Goal: Answer question/provide support: Share knowledge or assist other users

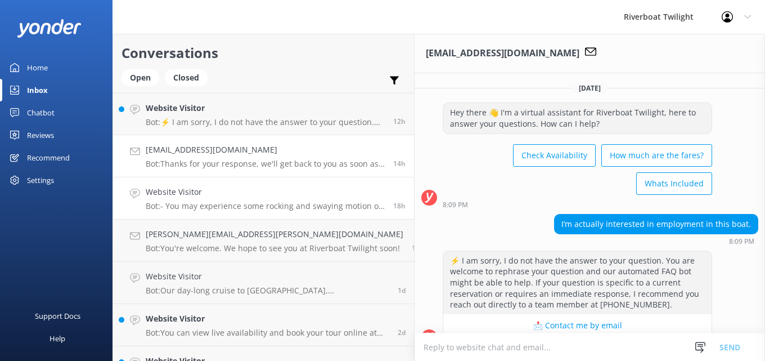
scroll to position [131, 0]
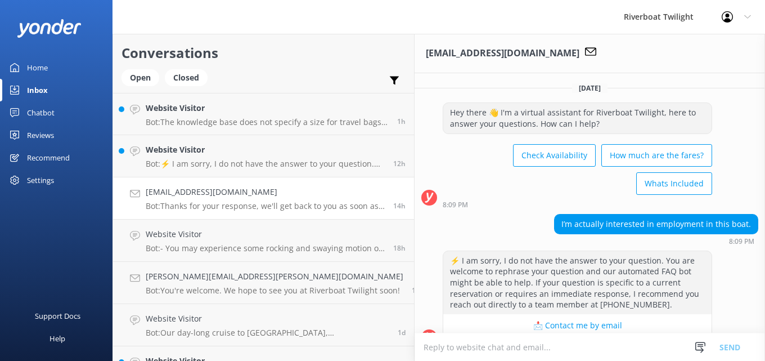
scroll to position [131, 0]
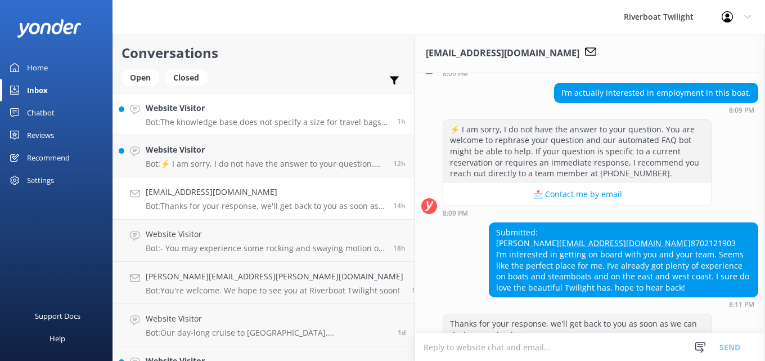
click at [222, 121] on p "Bot: The knowledge base does not specify a size for travel bags on the Two Day …" at bounding box center [267, 122] width 243 height 10
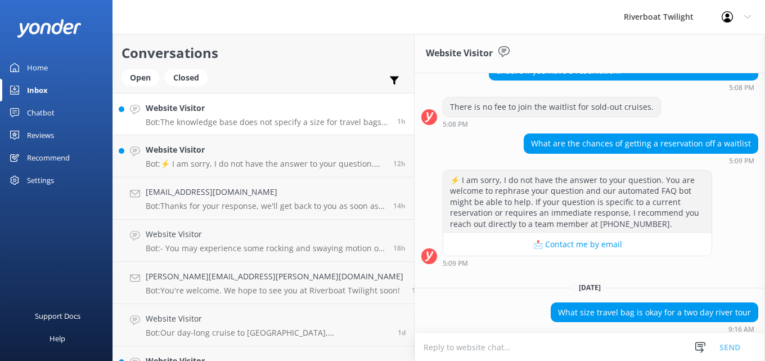
scroll to position [284, 0]
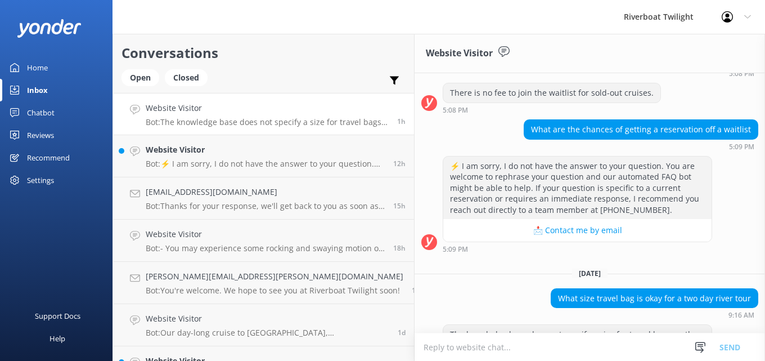
click at [415, 348] on textarea at bounding box center [590, 347] width 351 height 28
type textarea "o"
type textarea "Y"
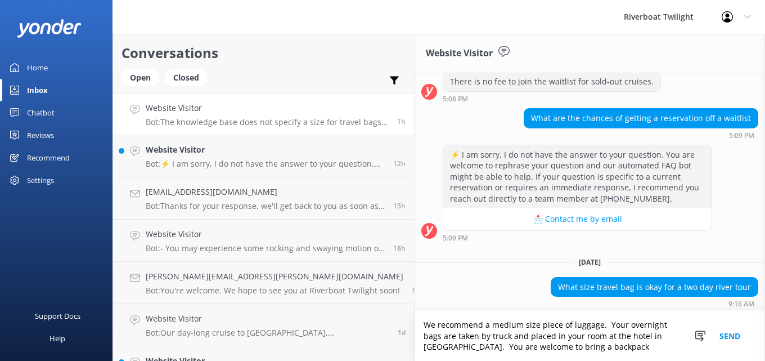
scroll to position [307, 0]
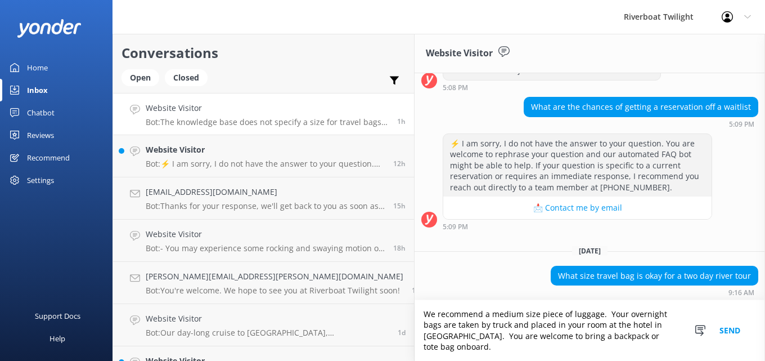
type textarea "We recommend a medium size piece of luggage. Your overnight bags are taken by t…"
click at [729, 338] on button "Send" at bounding box center [730, 330] width 42 height 61
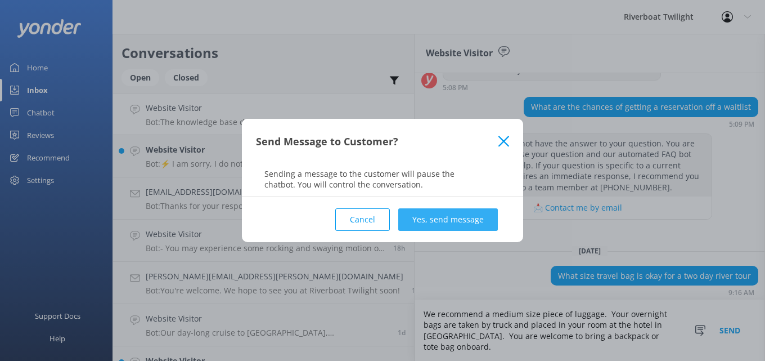
click at [441, 216] on button "Yes, send message" at bounding box center [448, 219] width 100 height 23
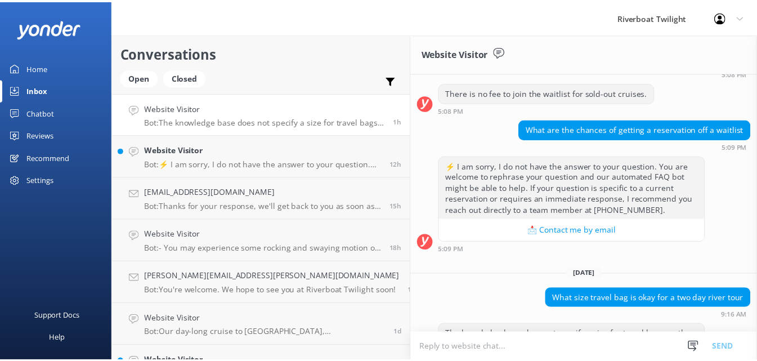
scroll to position [379, 0]
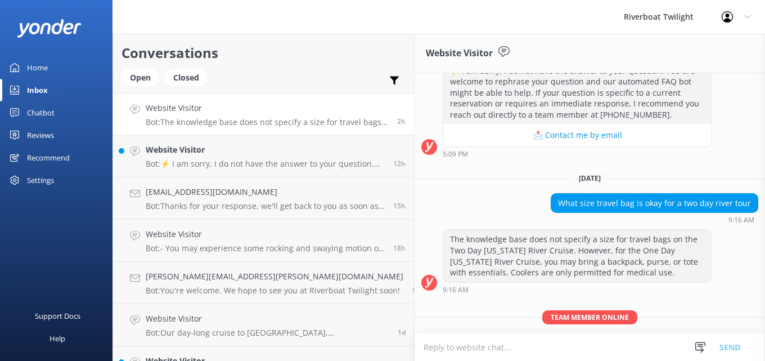
click at [43, 71] on div "Home" at bounding box center [37, 67] width 21 height 23
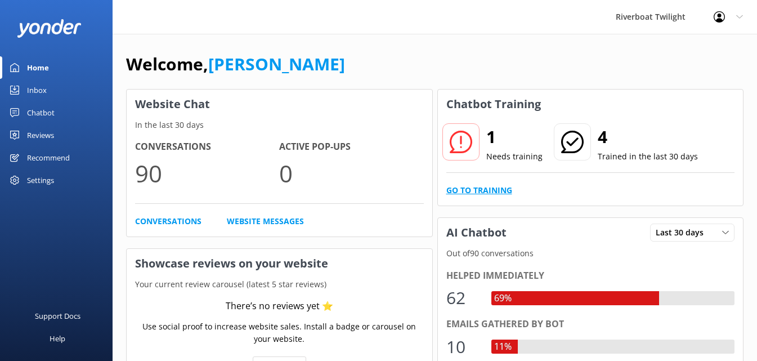
click at [464, 187] on link "Go to Training" at bounding box center [479, 190] width 66 height 12
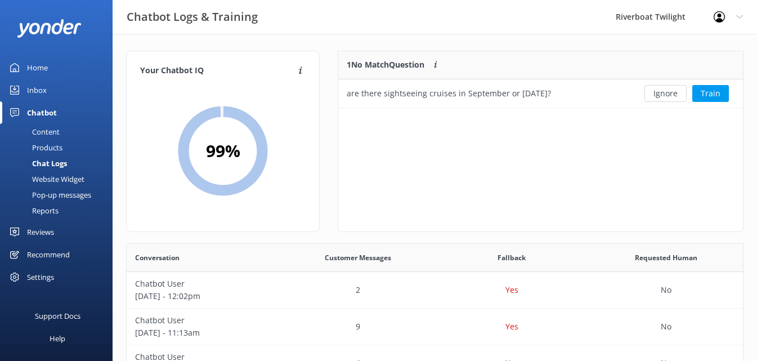
scroll to position [48, 396]
click at [668, 94] on button "Ignore" at bounding box center [665, 93] width 42 height 17
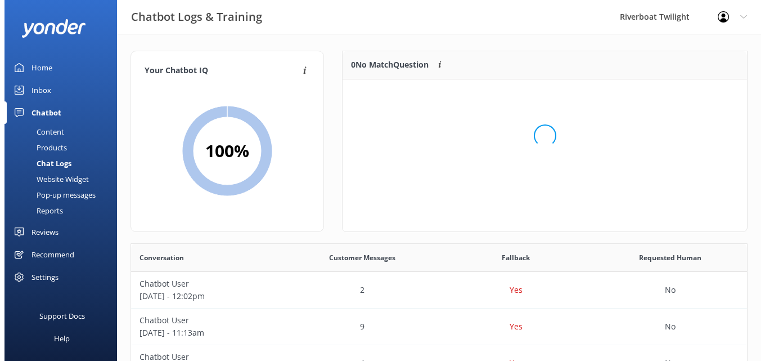
scroll to position [132, 396]
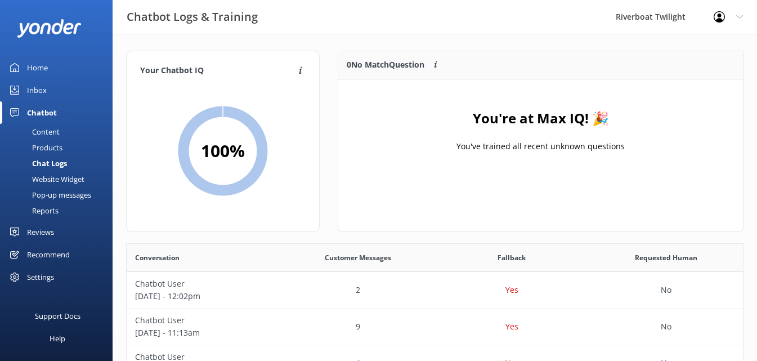
click at [49, 162] on div "Chat Logs" at bounding box center [37, 163] width 60 height 16
click at [64, 165] on div "Chat Logs" at bounding box center [37, 163] width 60 height 16
click at [23, 65] on link "Home" at bounding box center [56, 67] width 113 height 23
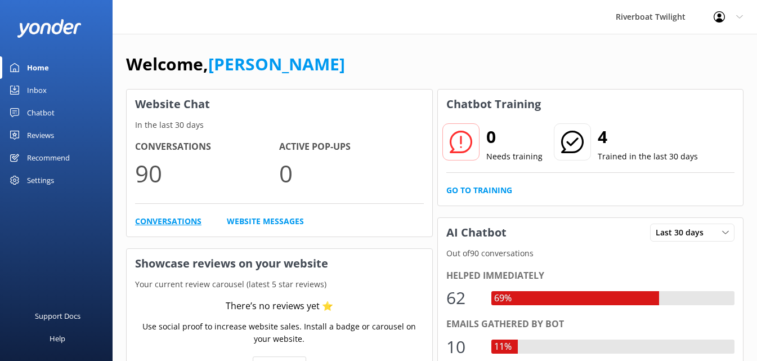
click at [168, 219] on link "Conversations" at bounding box center [168, 221] width 66 height 12
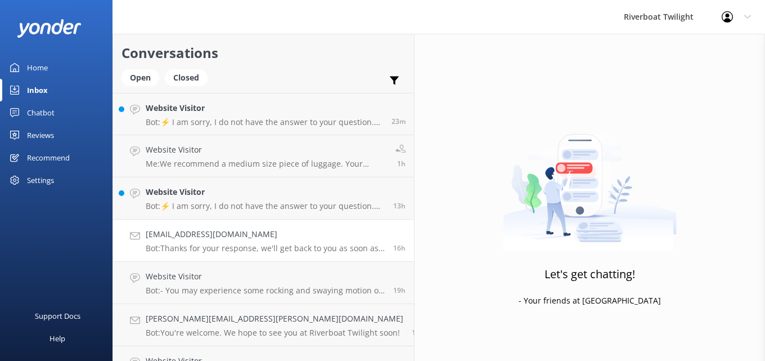
click at [243, 246] on p "Bot: Thanks for your response, we'll get back to you as soon as we can during o…" at bounding box center [265, 248] width 239 height 10
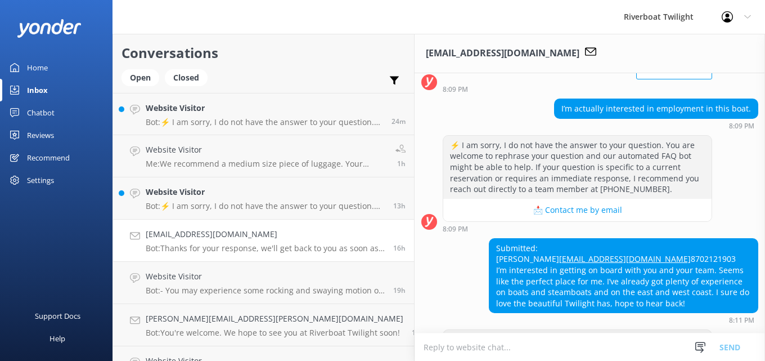
scroll to position [131, 0]
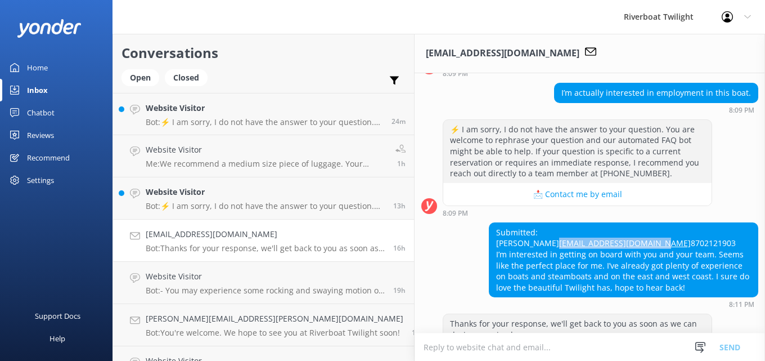
drag, startPoint x: 499, startPoint y: 210, endPoint x: 432, endPoint y: 211, distance: 66.4
click at [490, 223] on div "Submitted: Kaylee [EMAIL_ADDRESS][DOMAIN_NAME] 8702121903 I’m interested in get…" at bounding box center [624, 260] width 268 height 74
copy link "[EMAIL_ADDRESS][DOMAIN_NAME]"
